Goal: Transaction & Acquisition: Purchase product/service

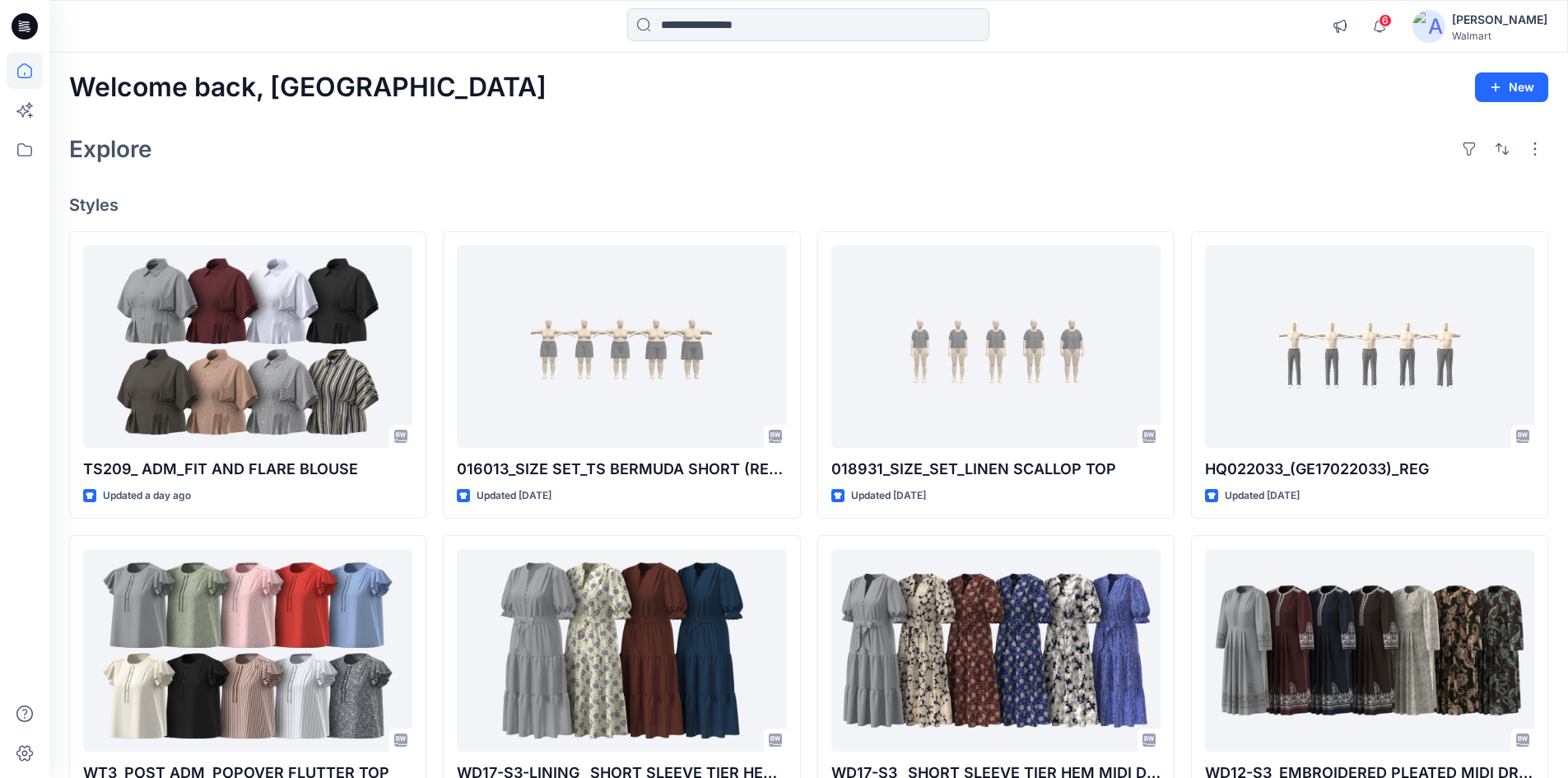
scroll to position [98, 0]
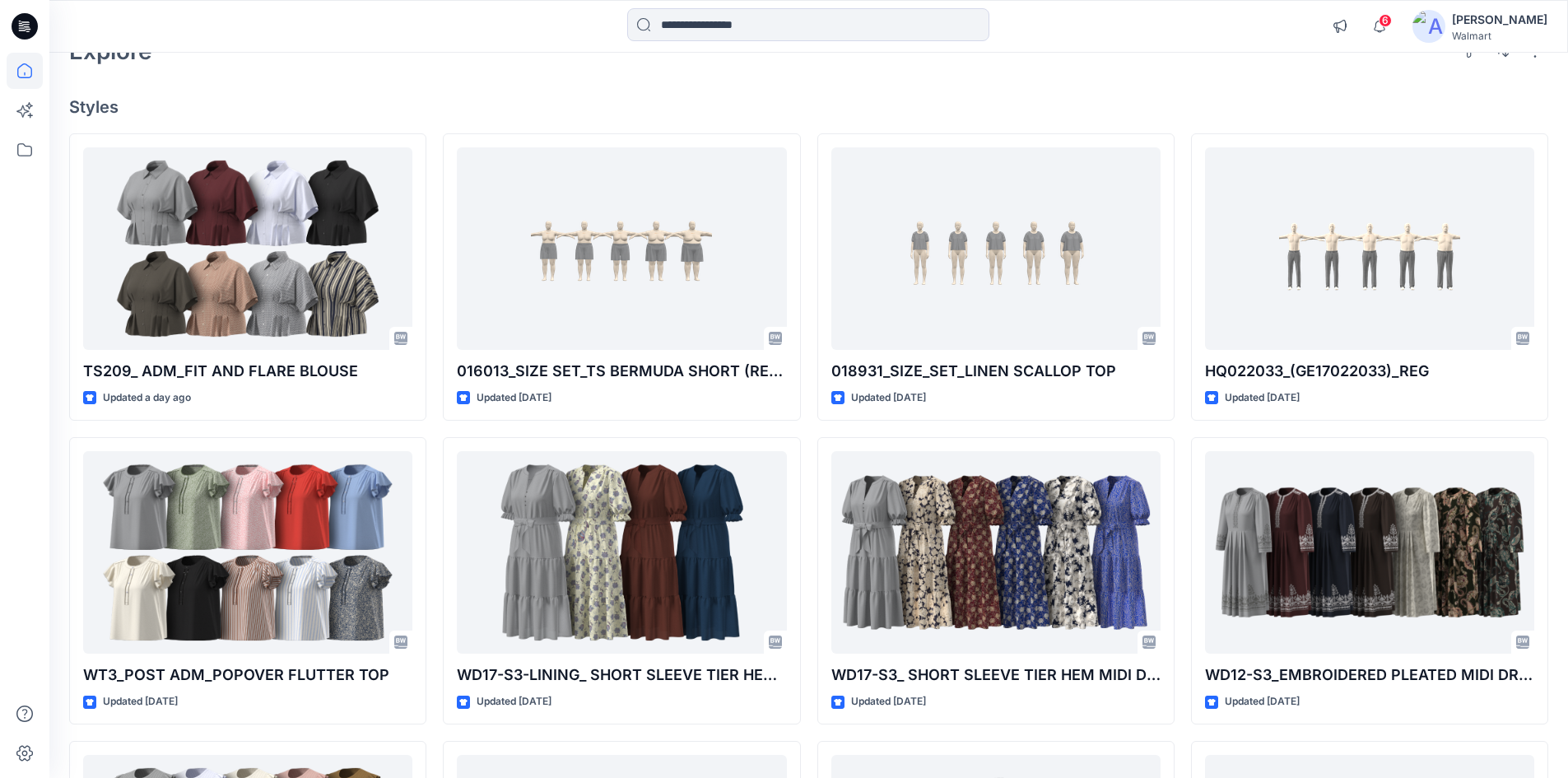
drag, startPoint x: 21, startPoint y: 31, endPoint x: 97, endPoint y: 31, distance: 76.0
click at [25, 30] on icon at bounding box center [25, 26] width 26 height 53
click at [801, 29] on input at bounding box center [809, 25] width 362 height 33
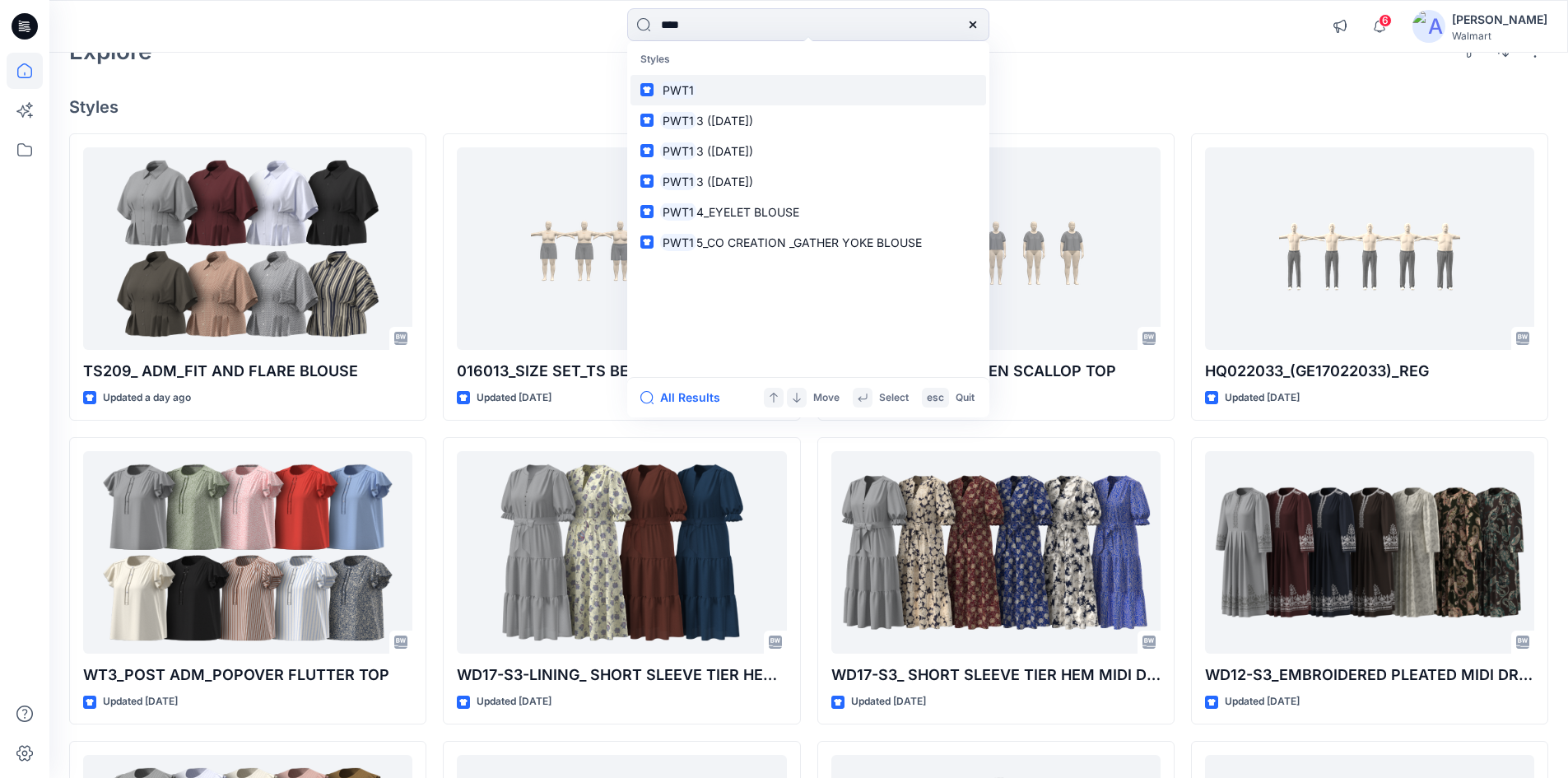
type input "****"
click at [706, 92] on link "PWT1" at bounding box center [808, 89] width 356 height 30
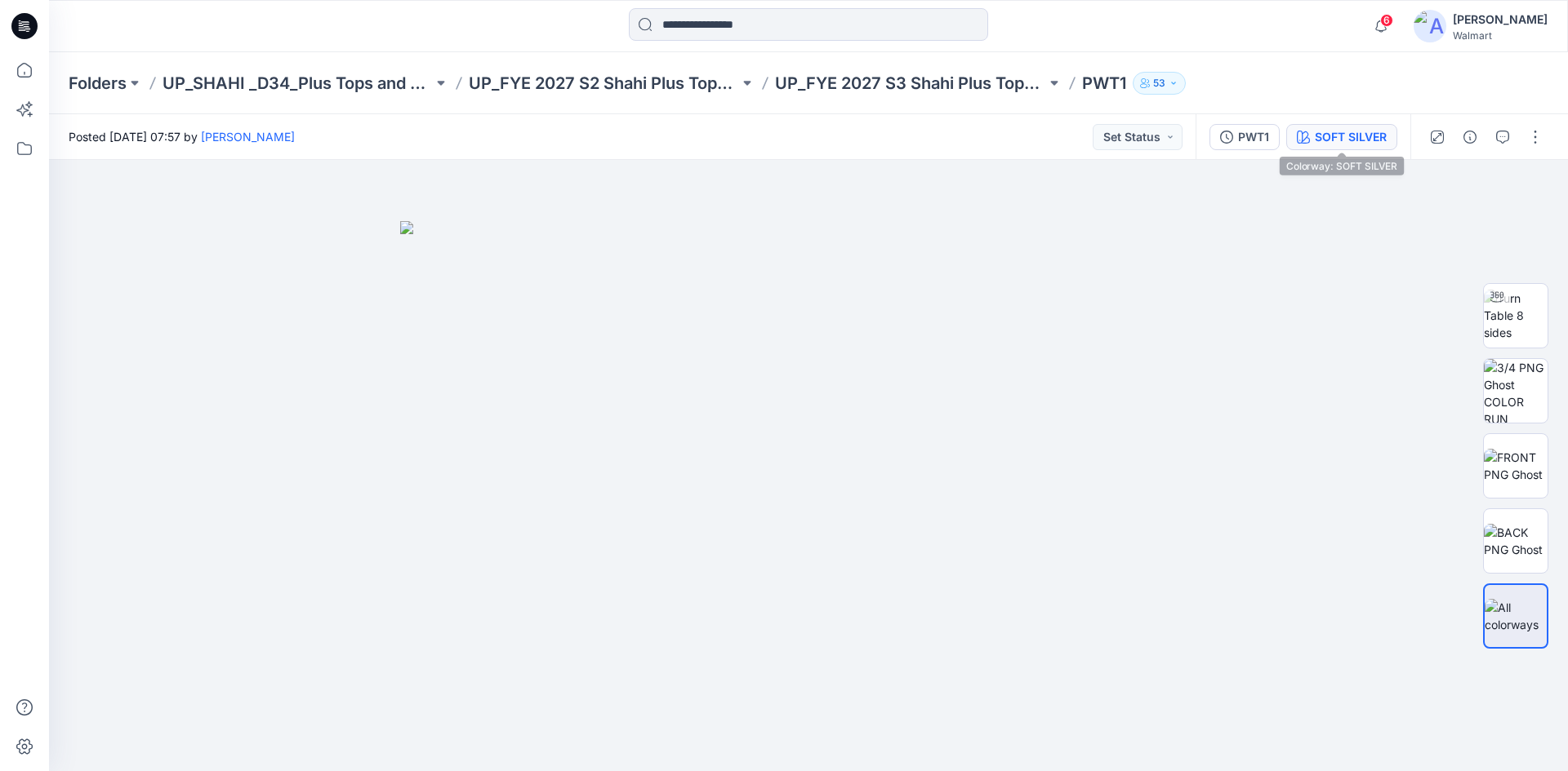
click at [1344, 146] on button "SOFT SILVER" at bounding box center [1341, 136] width 111 height 26
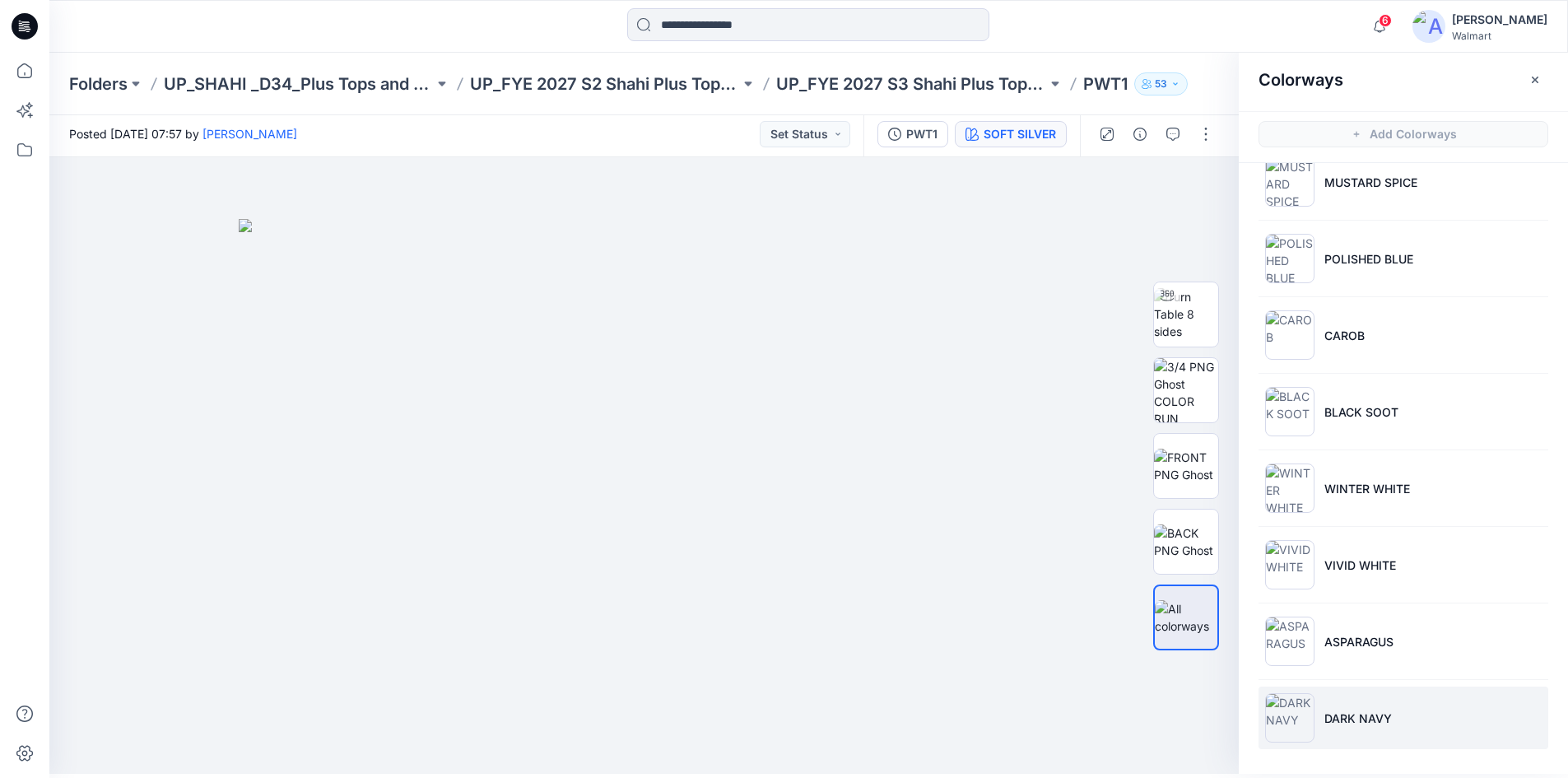
scroll to position [5, 0]
click at [1388, 713] on p "DARK NAVY" at bounding box center [1358, 717] width 67 height 17
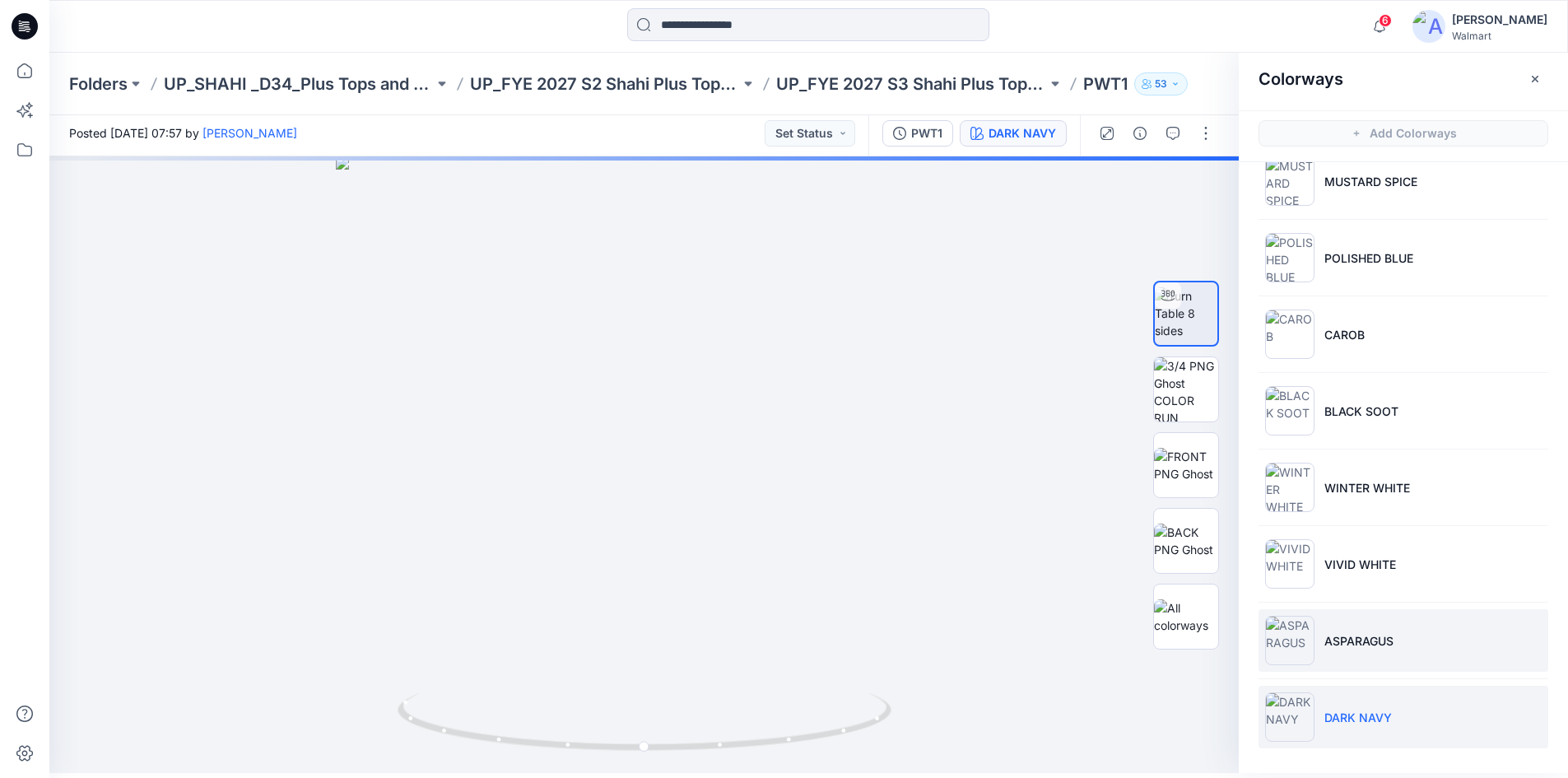
click at [1380, 648] on p "ASPARAGUS" at bounding box center [1359, 640] width 69 height 17
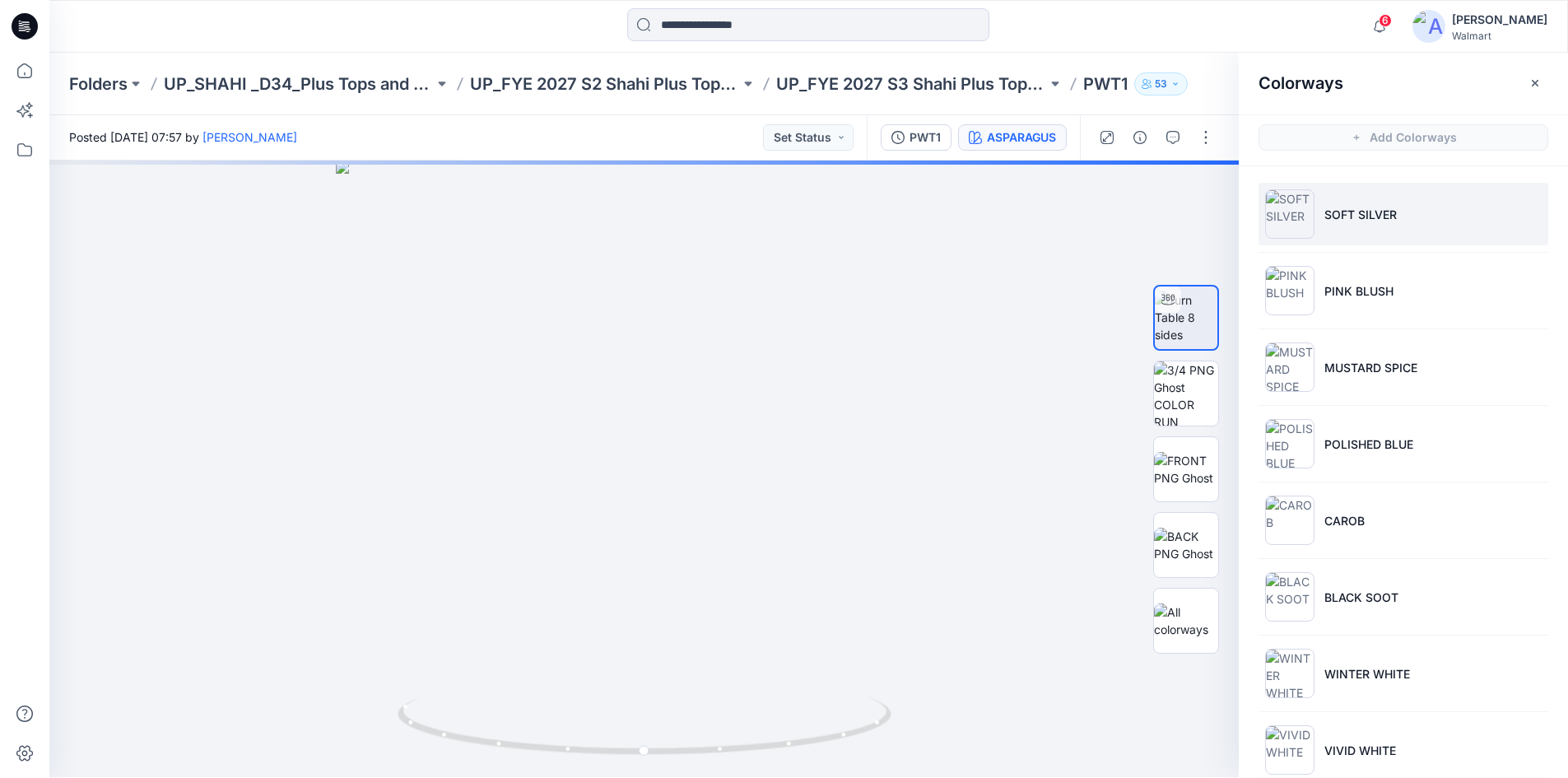
scroll to position [0, 0]
click at [1367, 208] on p "SOFT SILVER" at bounding box center [1360, 215] width 73 height 17
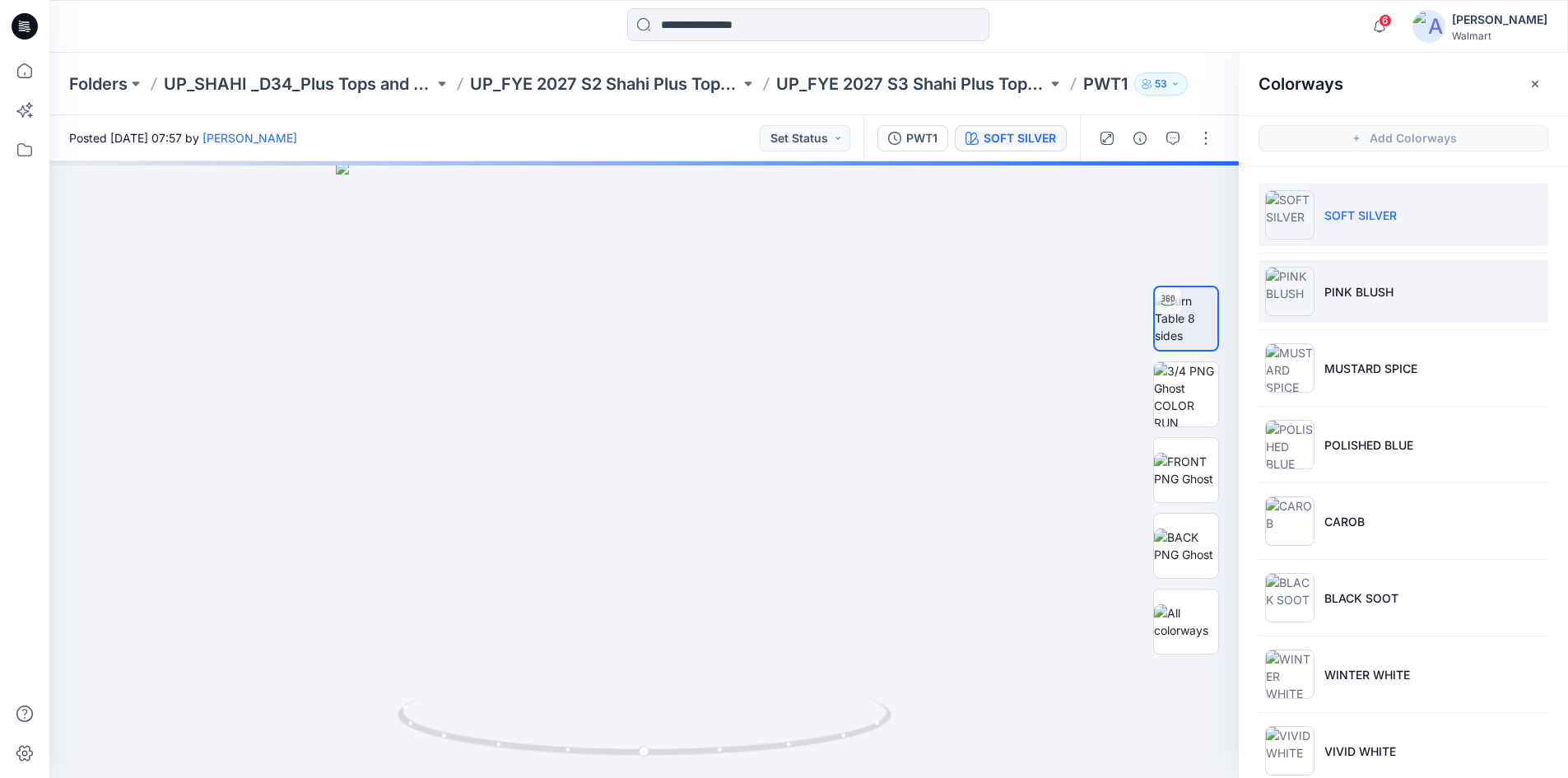
click at [1368, 304] on li "PINK BLUSH" at bounding box center [1403, 292] width 290 height 63
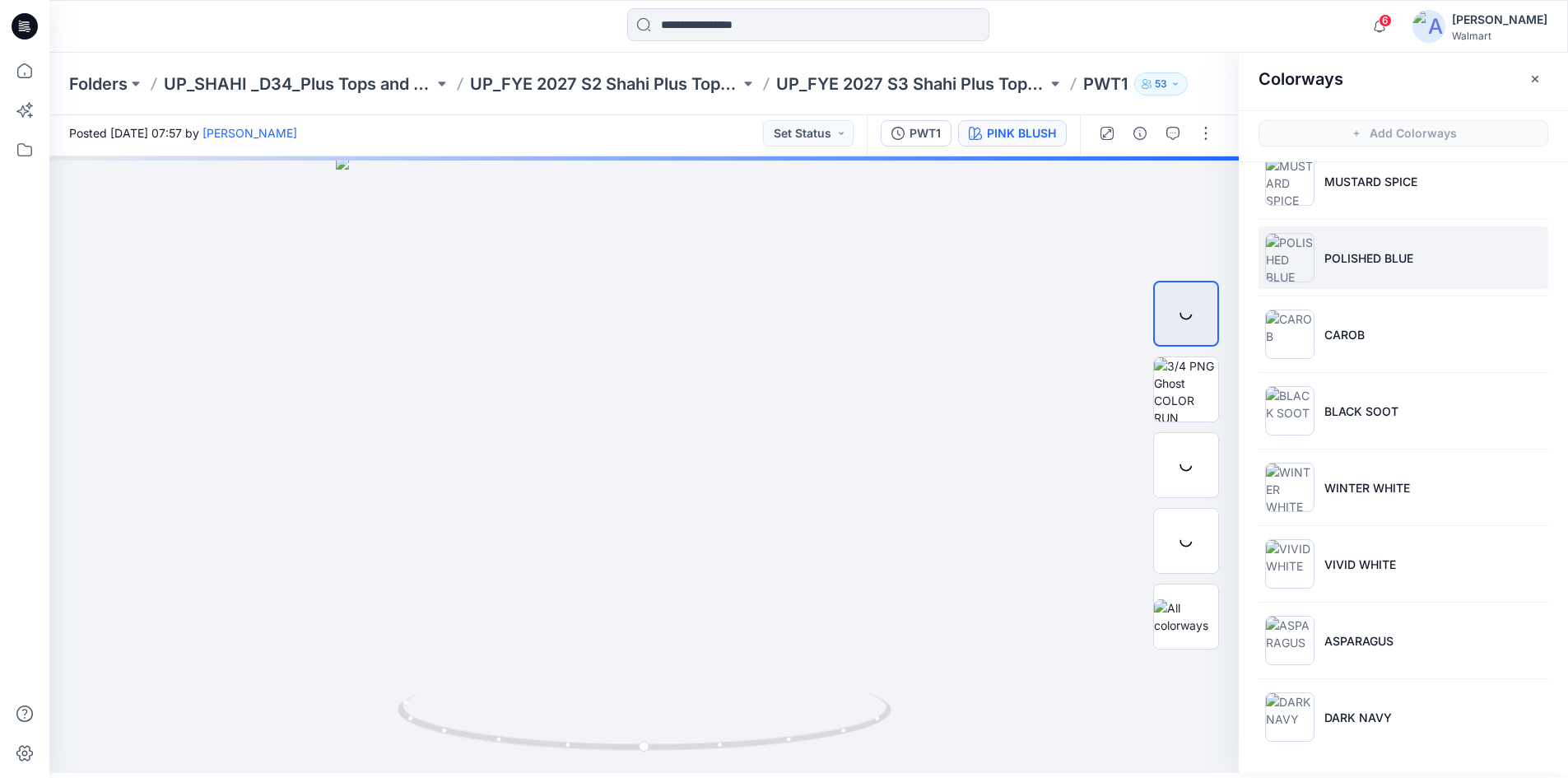
scroll to position [99, 0]
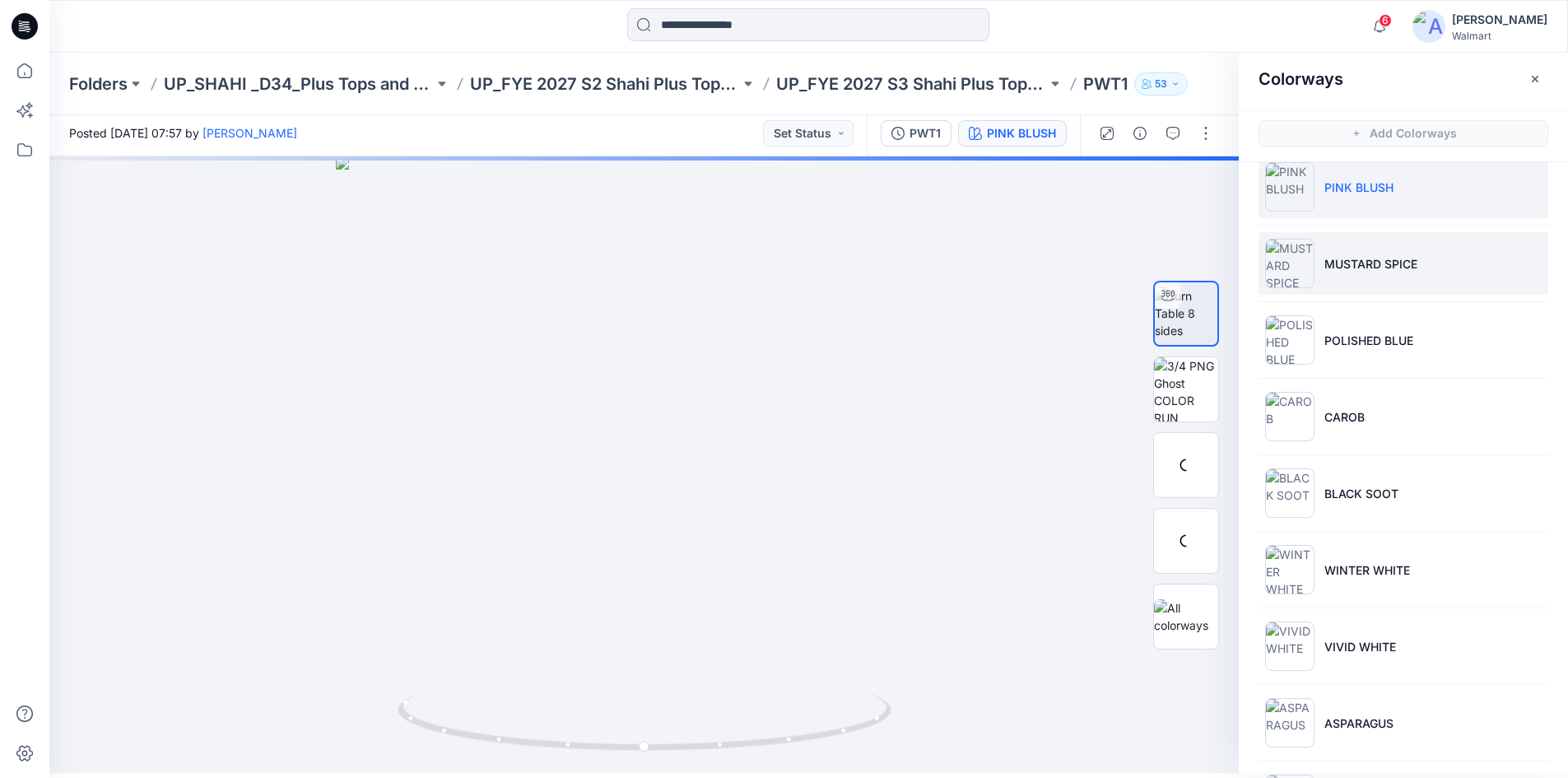
click at [1433, 271] on li "MUSTARD SPICE" at bounding box center [1403, 263] width 290 height 63
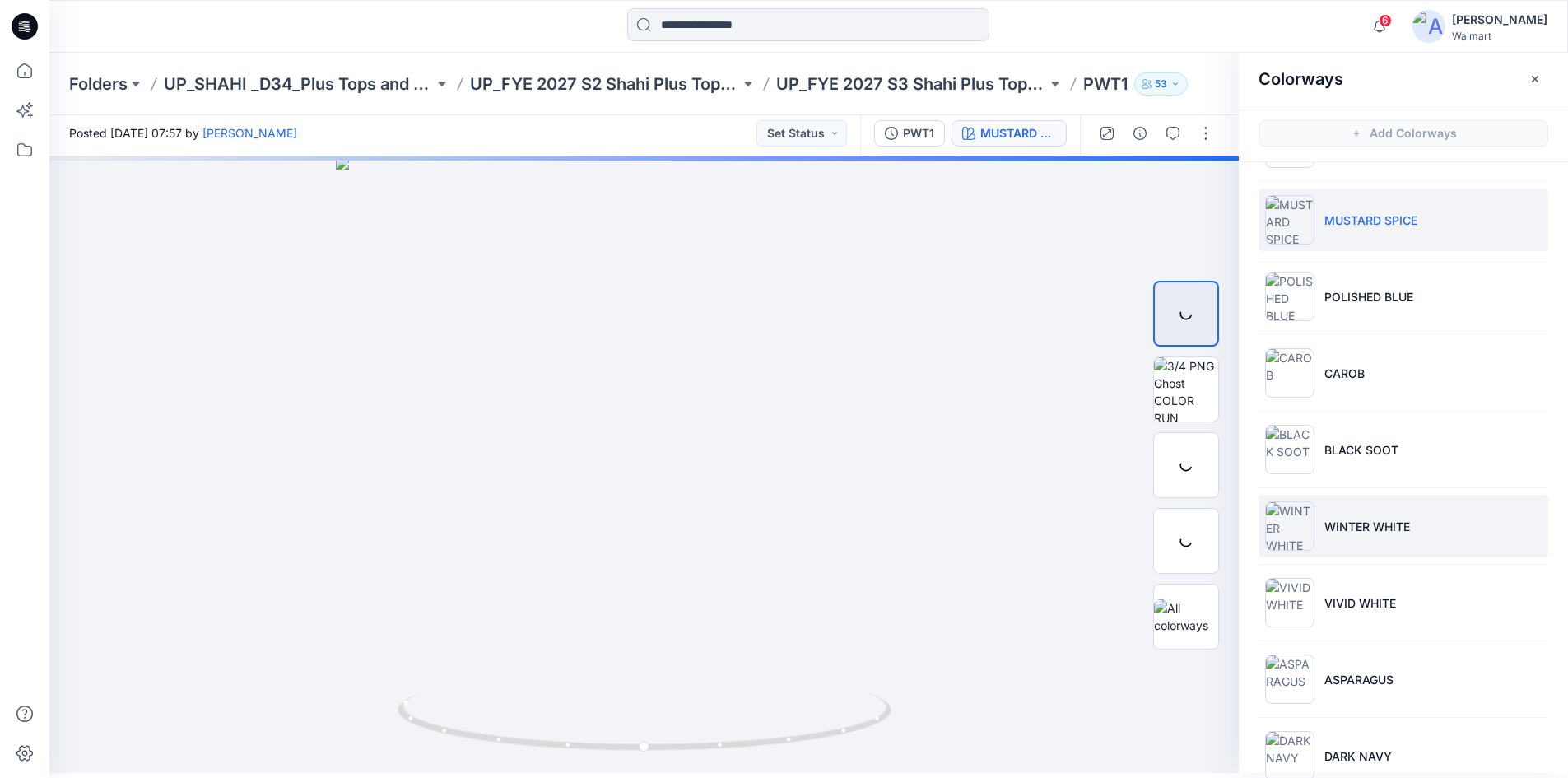
scroll to position [182, 0]
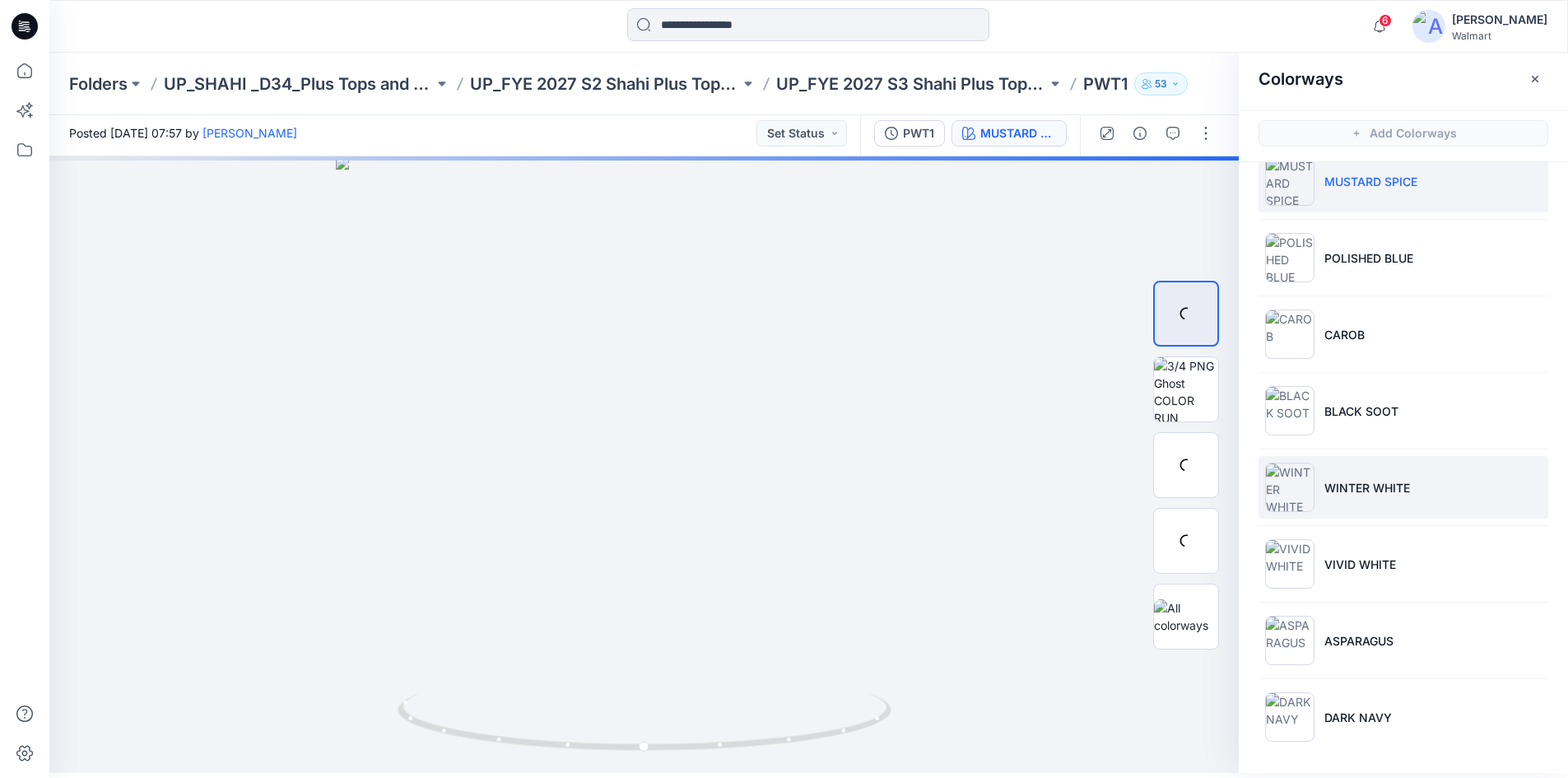
click at [1410, 484] on li "WINTER WHITE" at bounding box center [1403, 487] width 290 height 63
